Goal: Find contact information: Find contact information

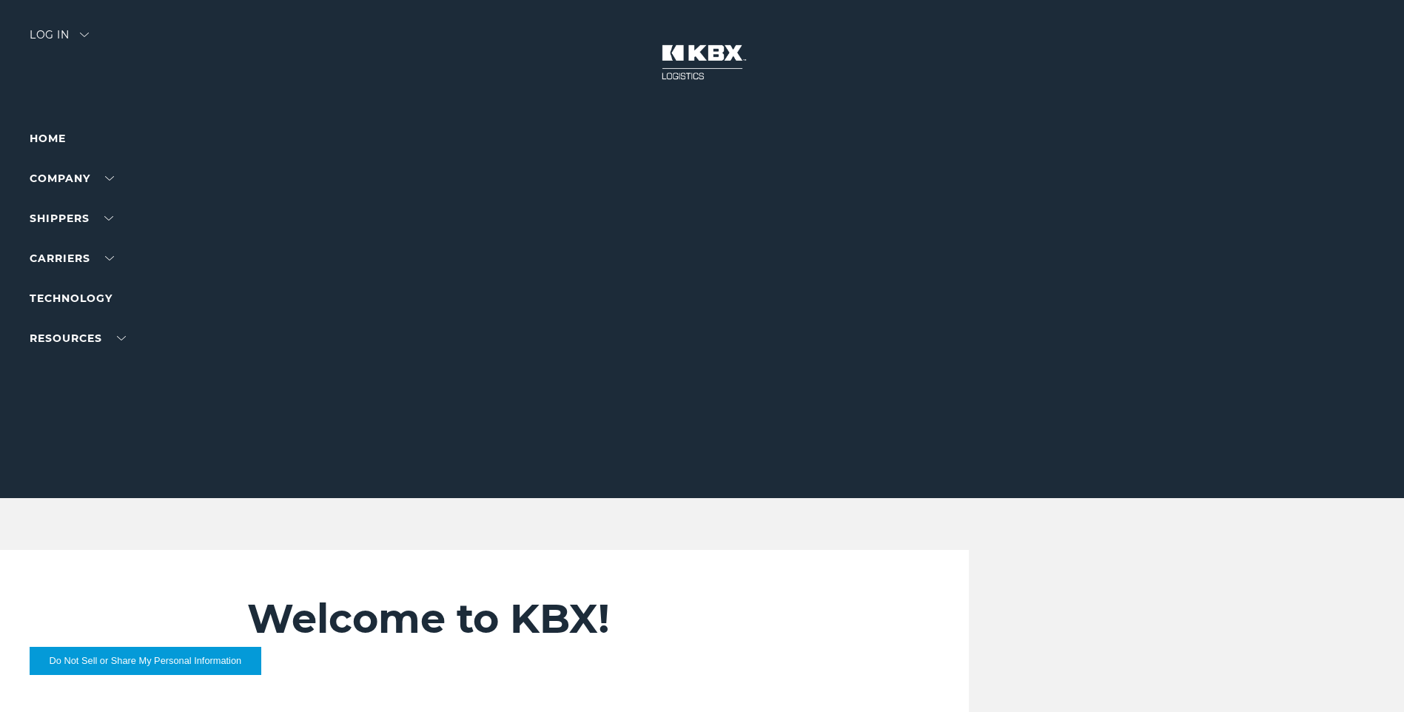
click at [73, 38] on div "Log in" at bounding box center [59, 40] width 59 height 21
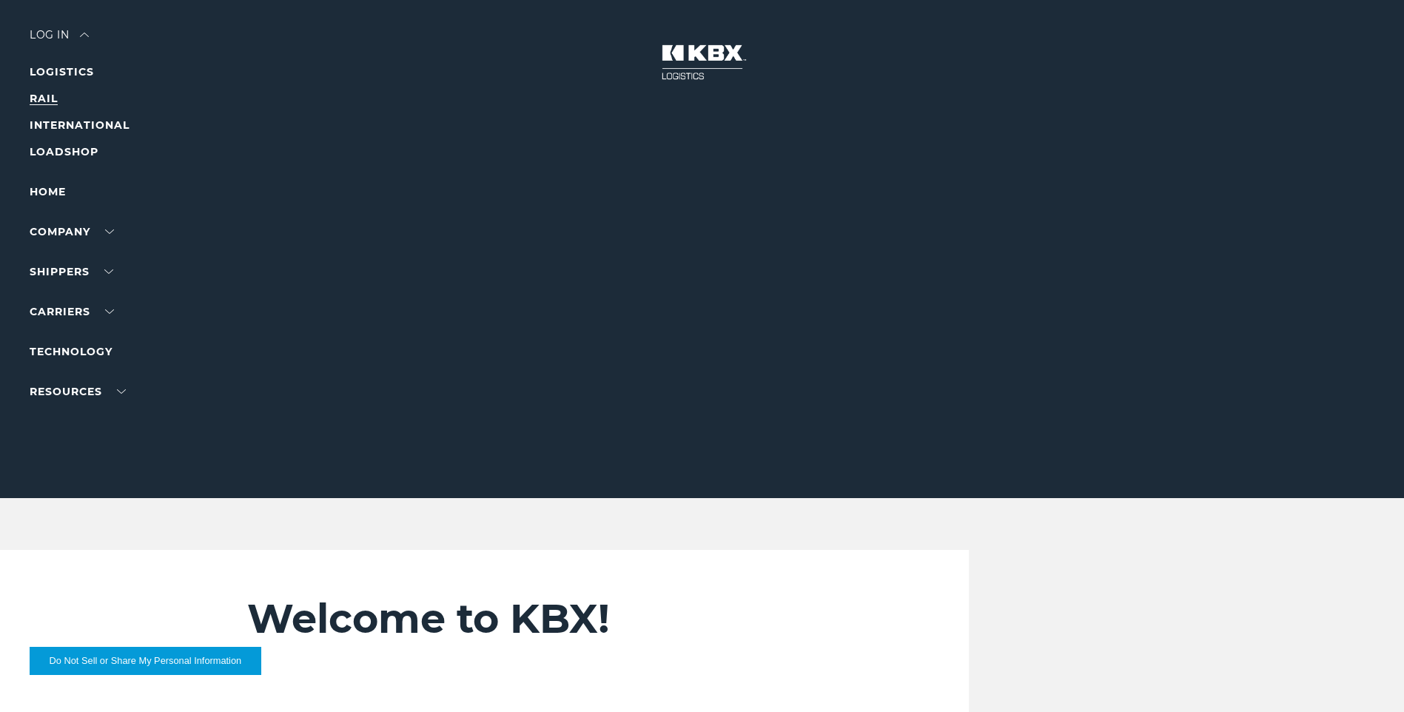
click at [43, 93] on link "RAIL" at bounding box center [44, 98] width 28 height 13
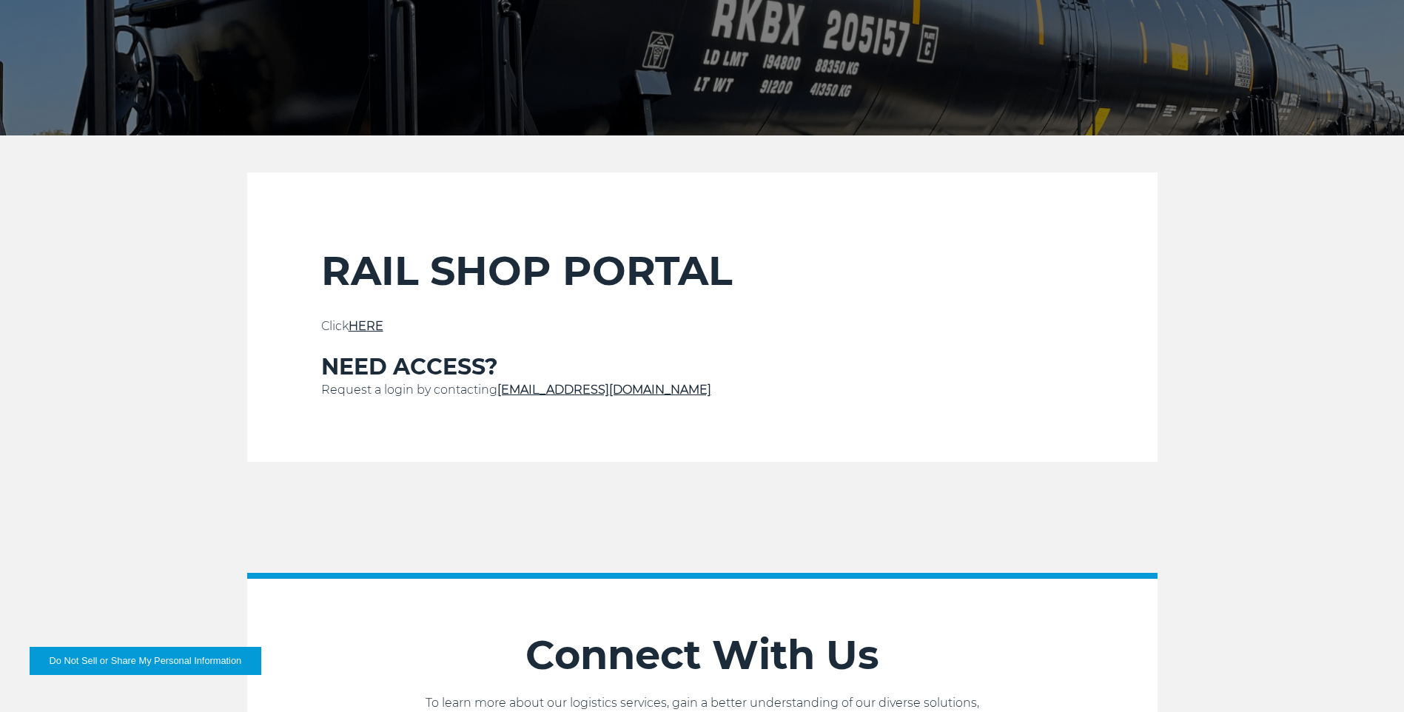
scroll to position [444, 0]
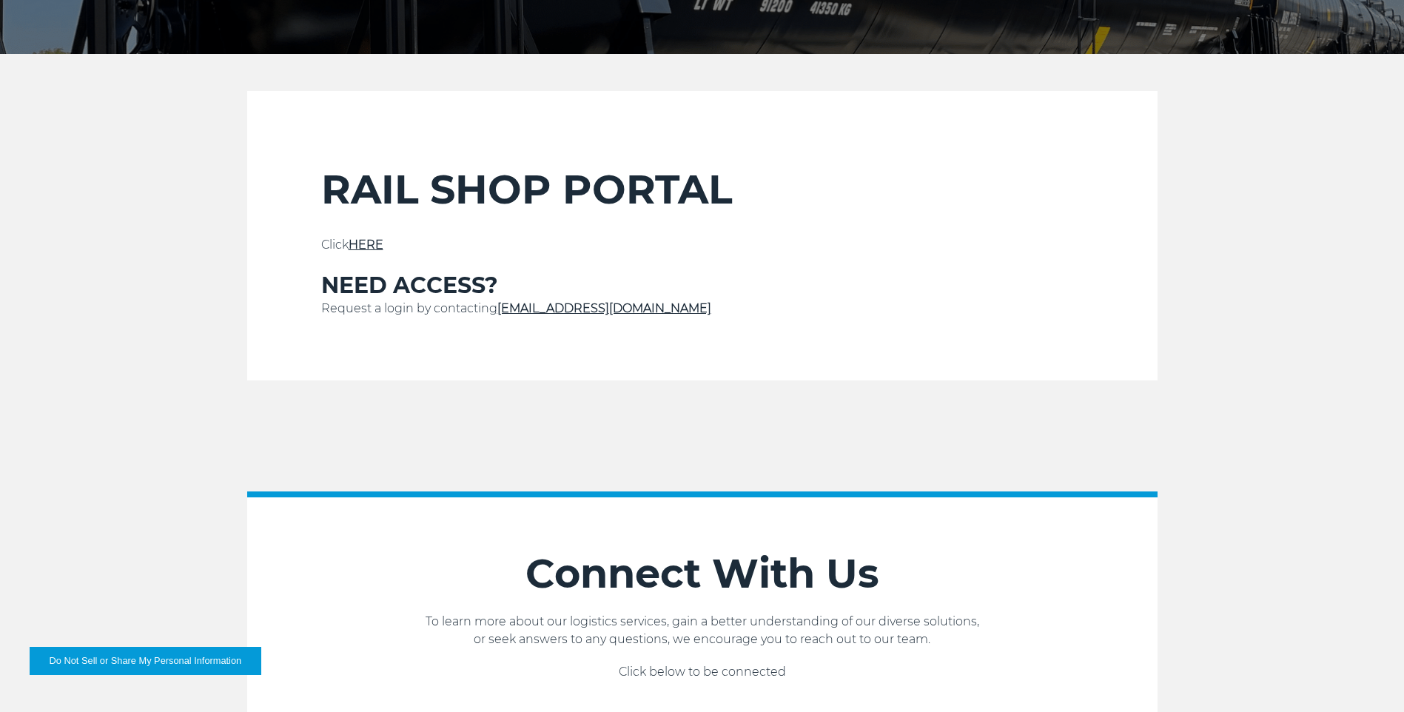
click at [370, 243] on link "HERE" at bounding box center [366, 245] width 35 height 14
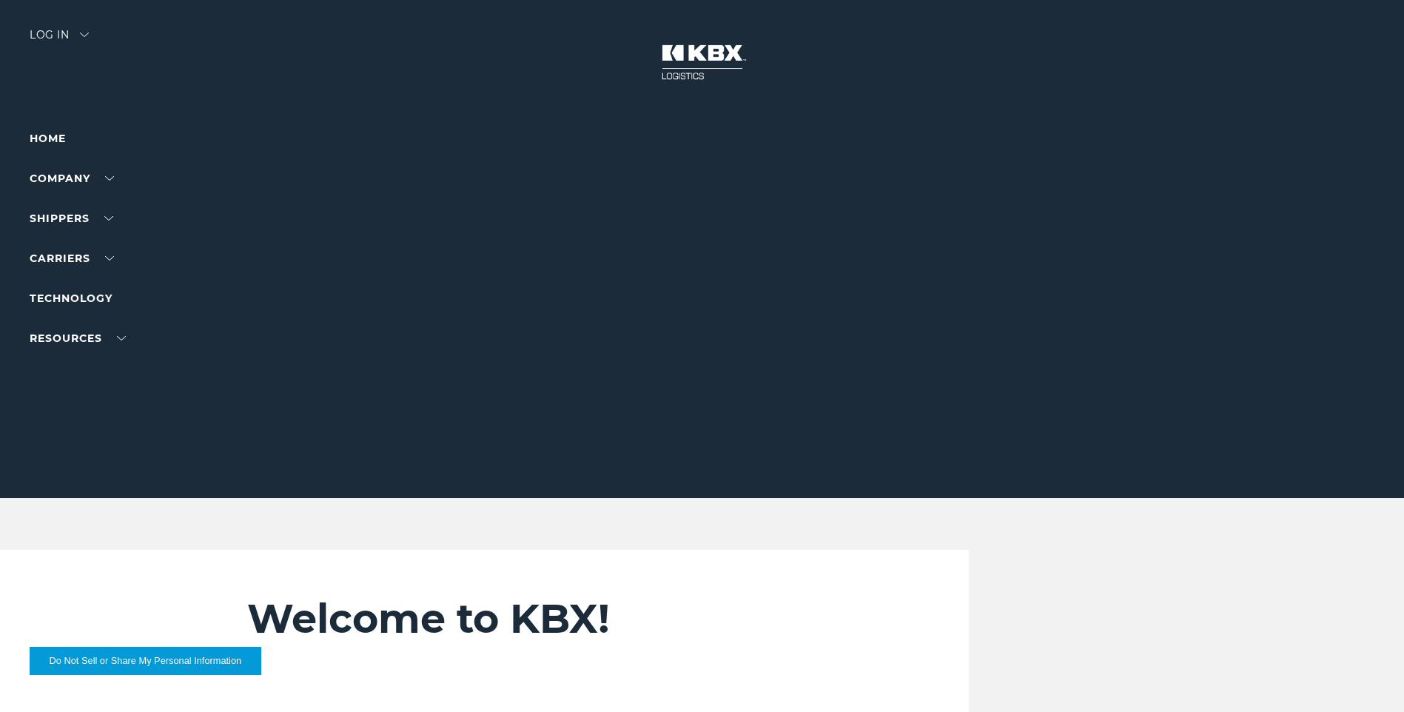
click at [52, 42] on div "Log in" at bounding box center [59, 40] width 59 height 21
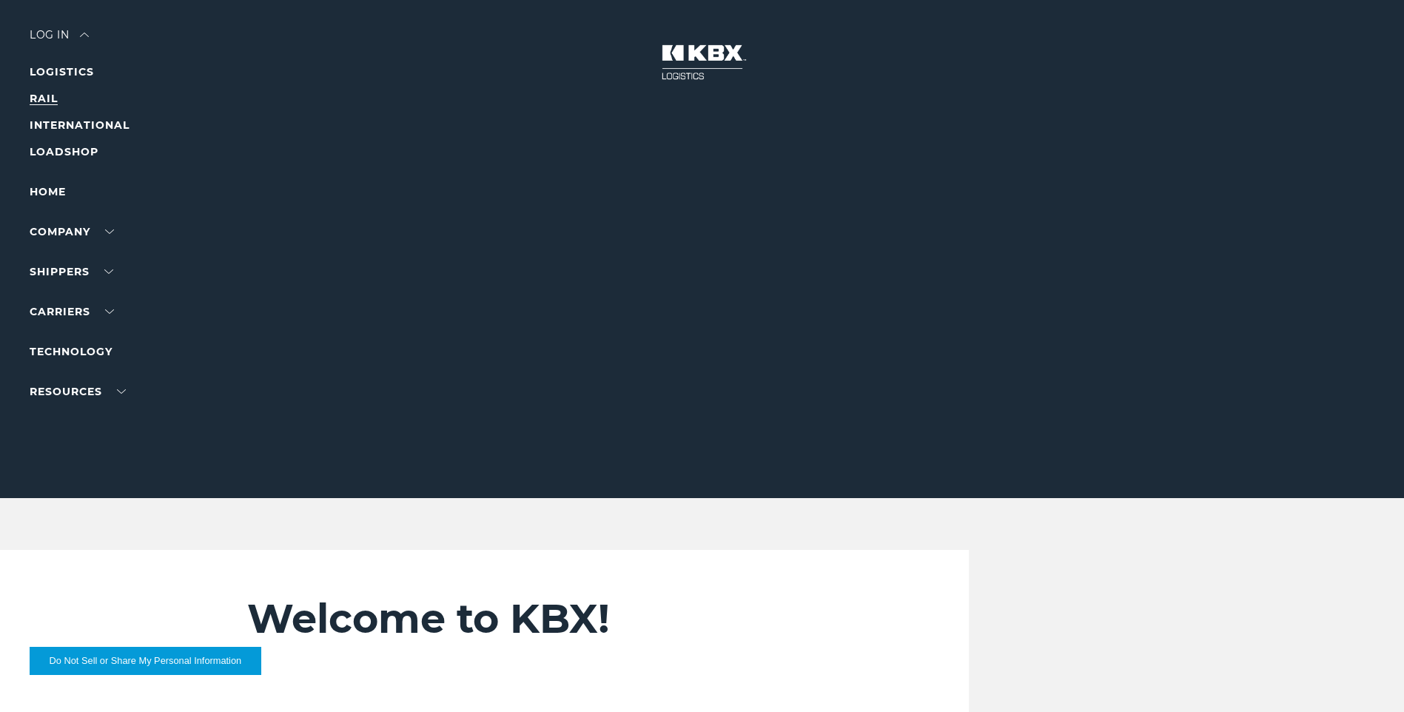
click at [49, 93] on link "RAIL" at bounding box center [44, 98] width 28 height 13
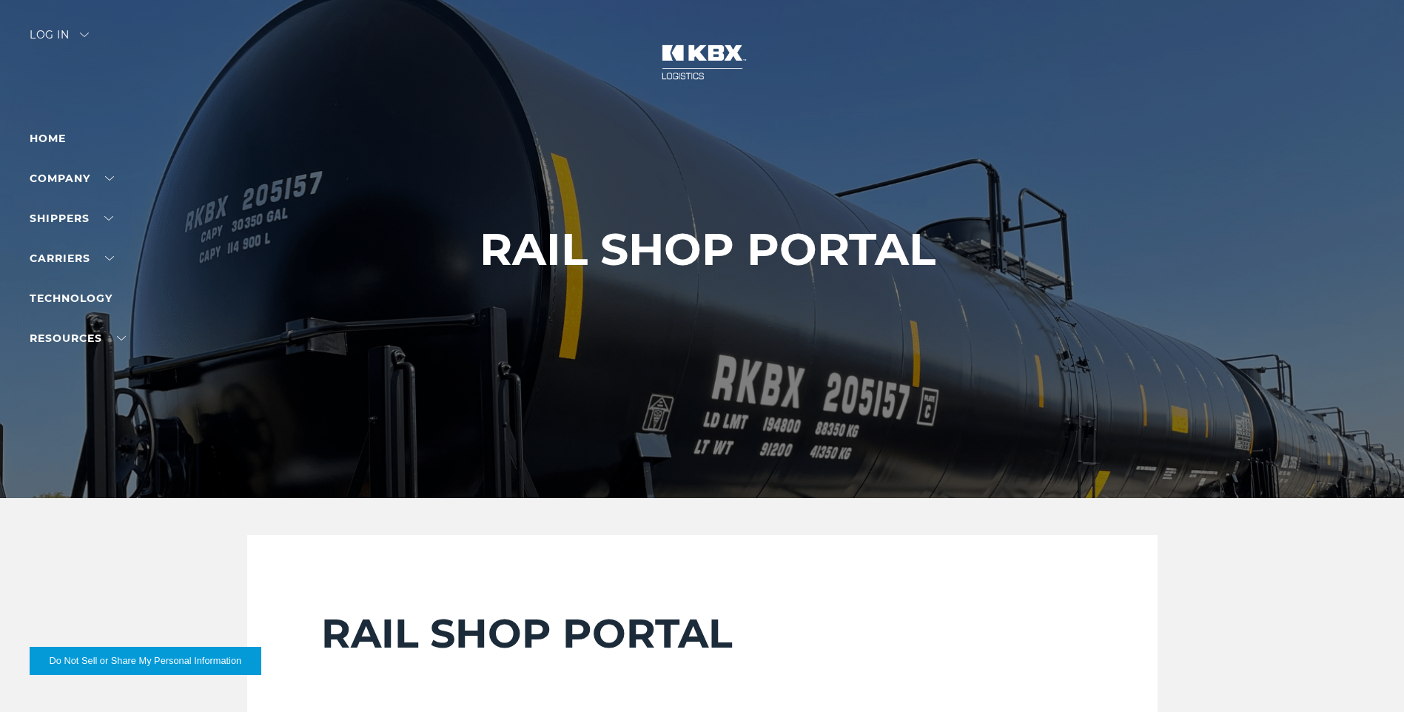
scroll to position [296, 0]
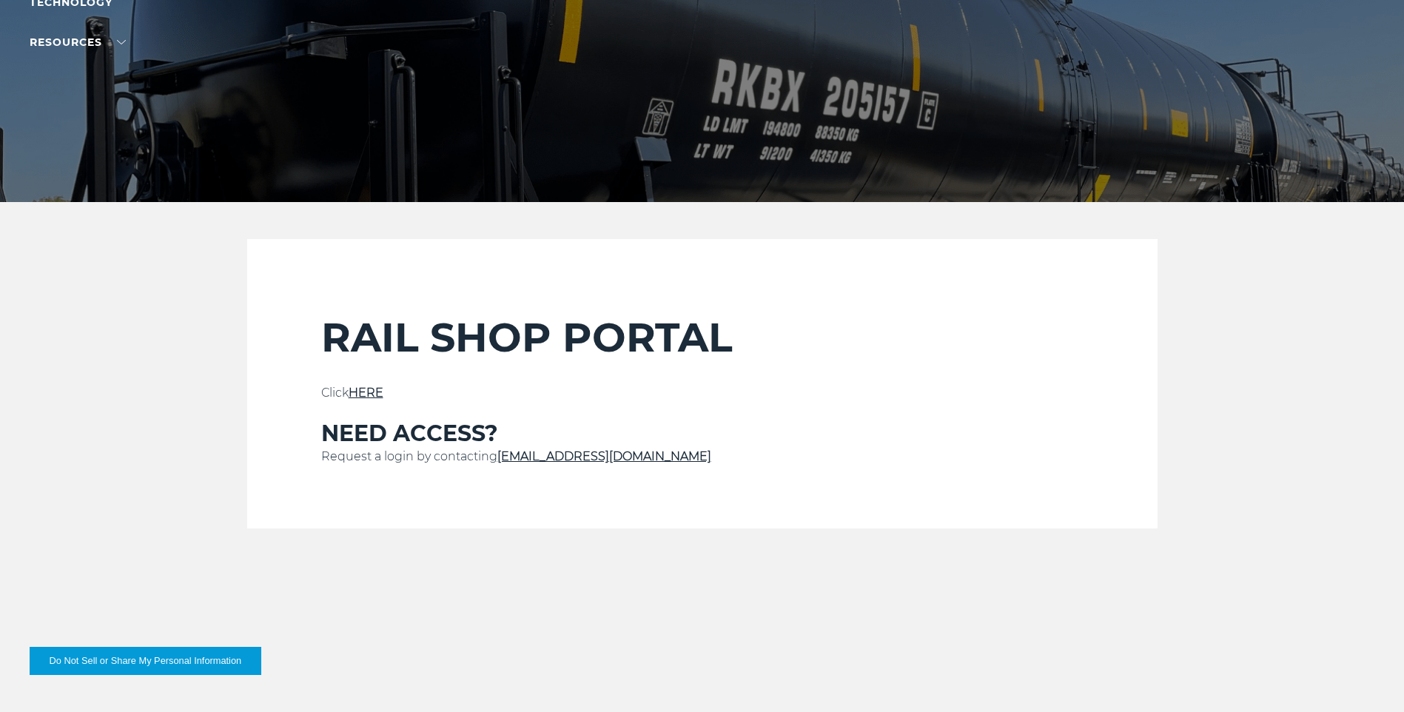
click at [564, 460] on link "[EMAIL_ADDRESS][DOMAIN_NAME]" at bounding box center [604, 456] width 214 height 14
